Goal: Information Seeking & Learning: Understand process/instructions

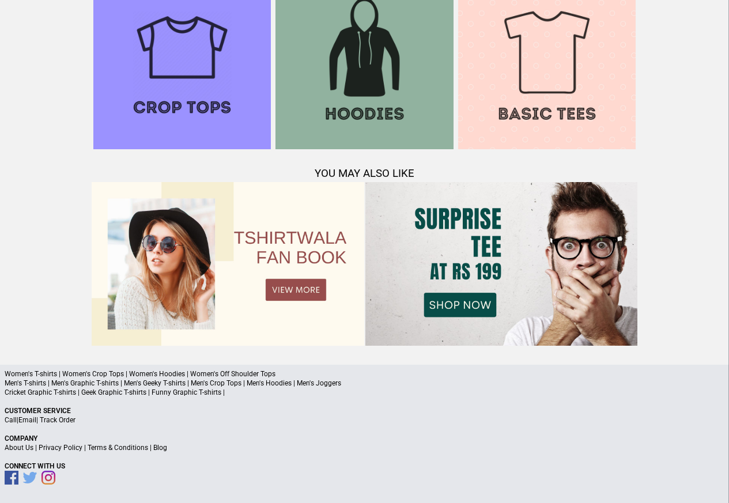
scroll to position [1112, 0]
click at [122, 448] on link "Terms & Conditions" at bounding box center [118, 448] width 60 height 8
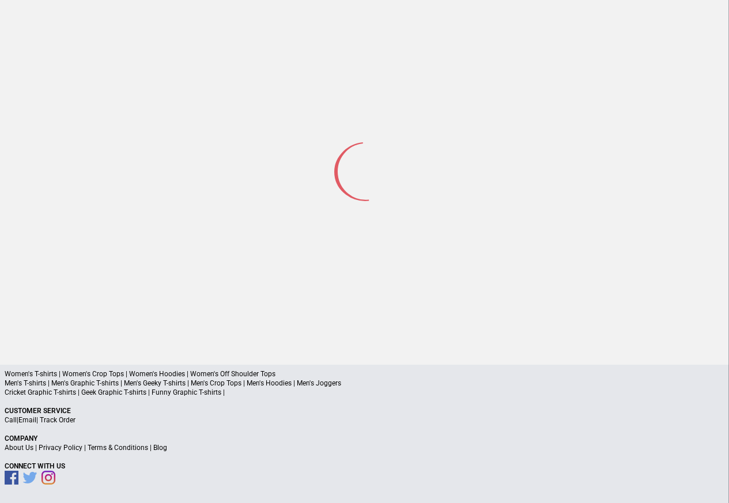
scroll to position [55, 0]
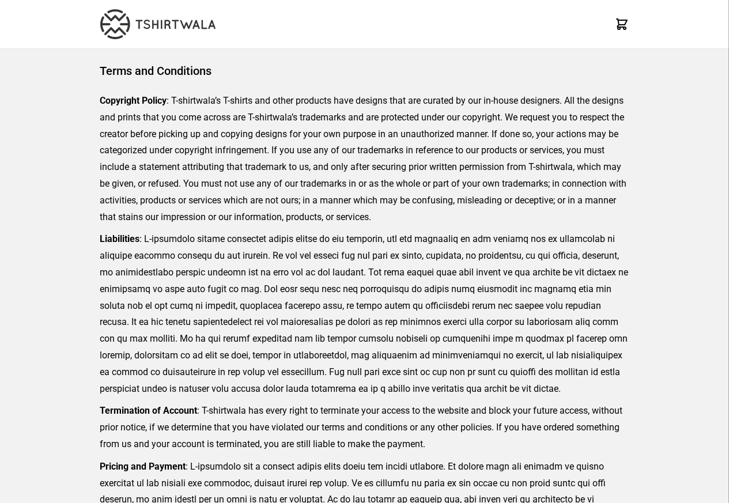
click at [115, 448] on p "Termination of Account : T-shirtwala has every right to terminate your access t…" at bounding box center [364, 428] width 529 height 50
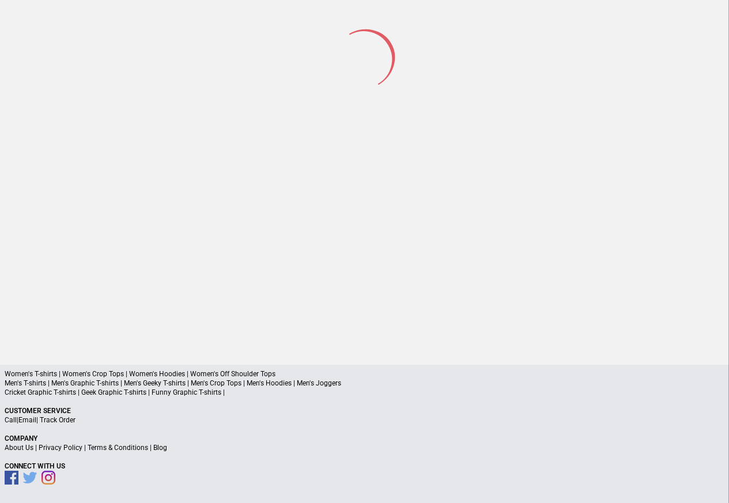
scroll to position [54, 0]
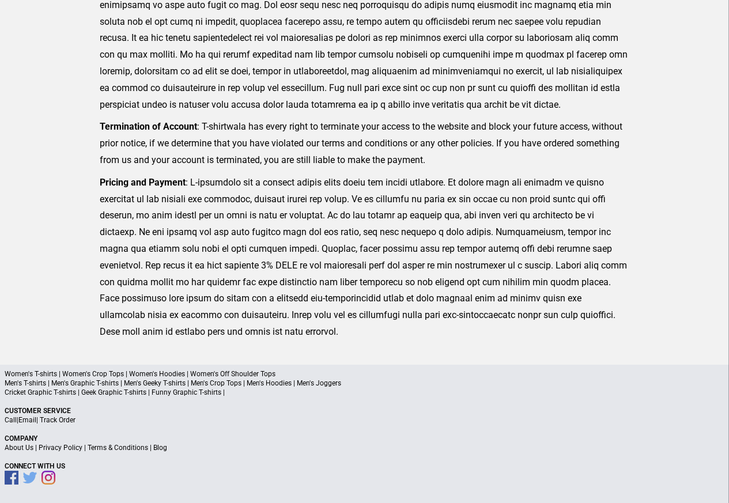
scroll to position [265, 0]
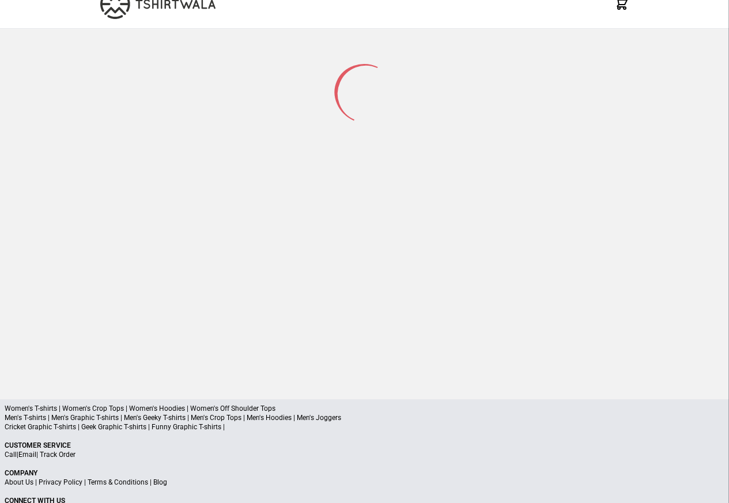
scroll to position [55, 0]
